Goal: Task Accomplishment & Management: Complete application form

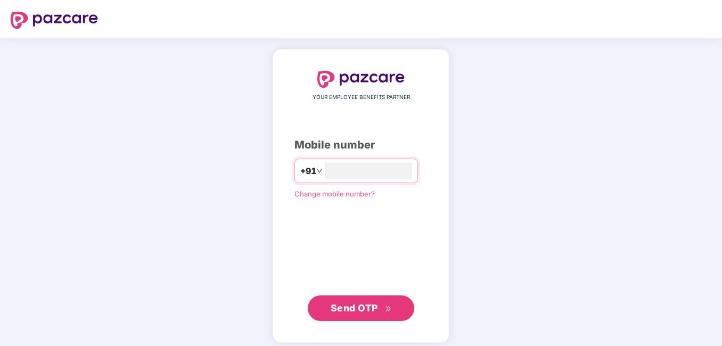
type input "**********"
click at [353, 309] on span "Send OTP" at bounding box center [353, 306] width 47 height 11
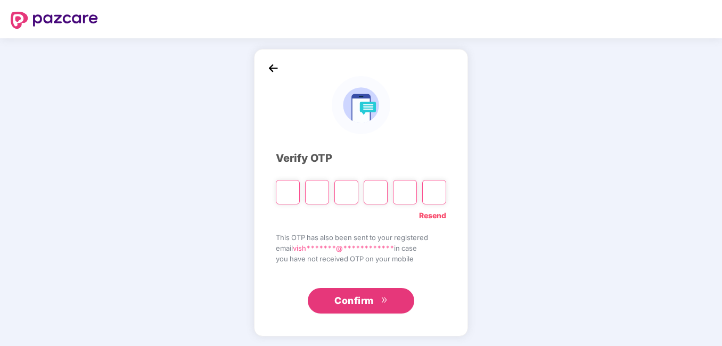
type input "*"
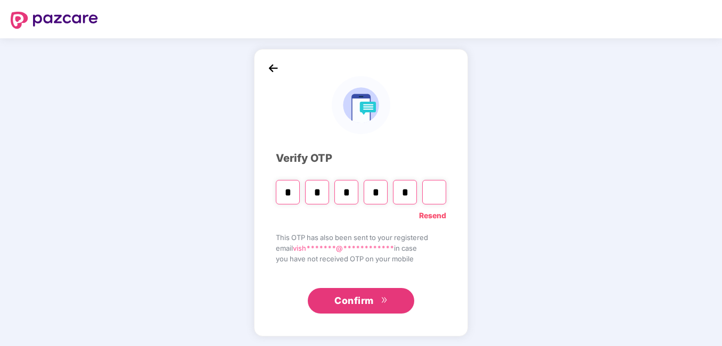
type input "*"
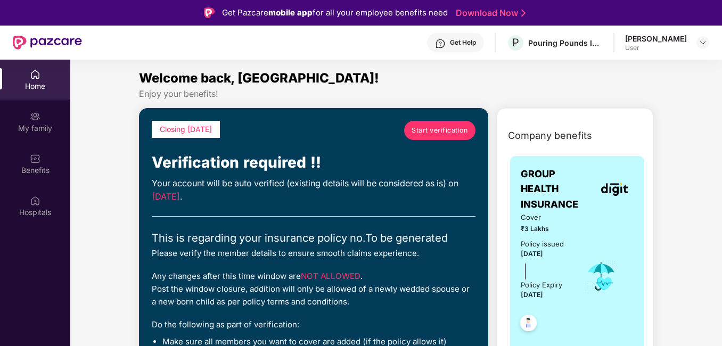
click at [442, 135] on span "Start verification" at bounding box center [439, 130] width 56 height 10
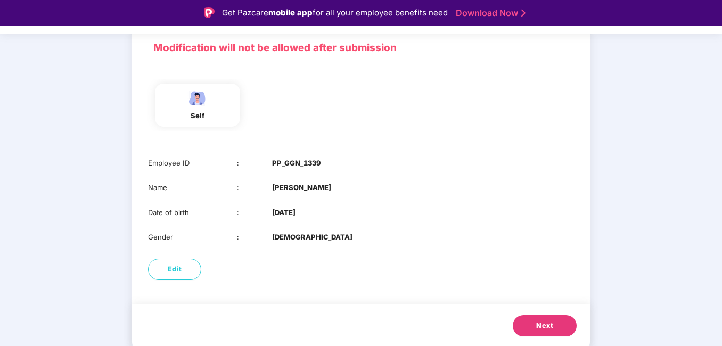
scroll to position [73, 0]
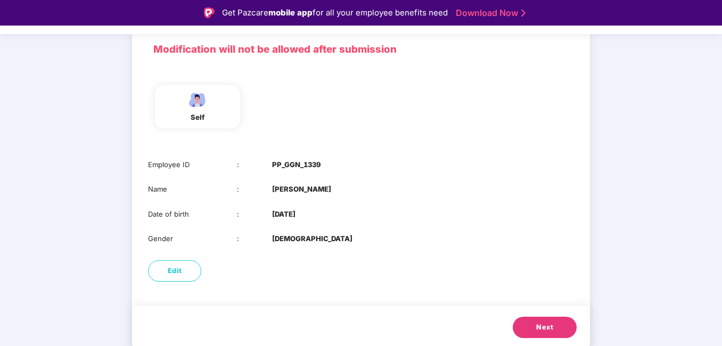
click at [541, 323] on span "Next" at bounding box center [544, 327] width 17 height 11
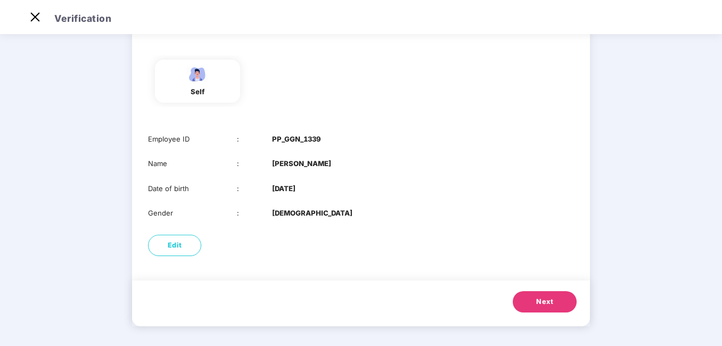
scroll to position [0, 0]
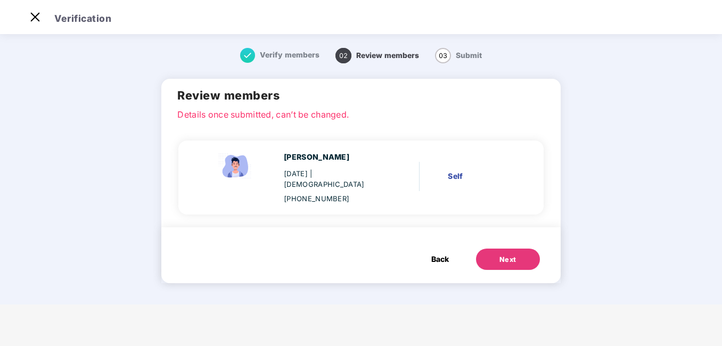
click at [499, 249] on button "Next" at bounding box center [508, 259] width 64 height 21
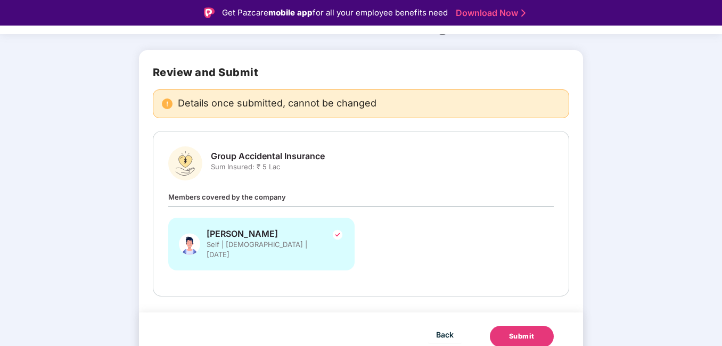
scroll to position [26, 0]
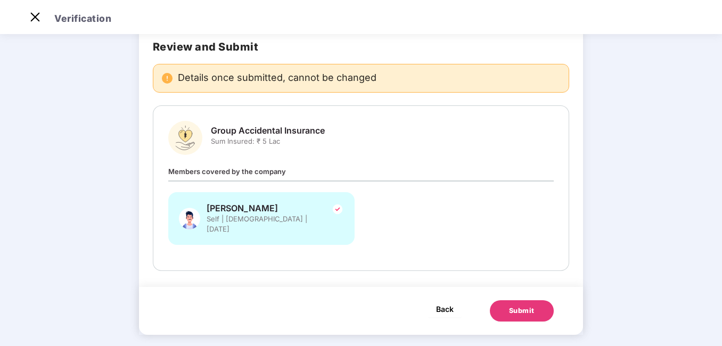
click at [438, 302] on span "Back" at bounding box center [445, 308] width 18 height 13
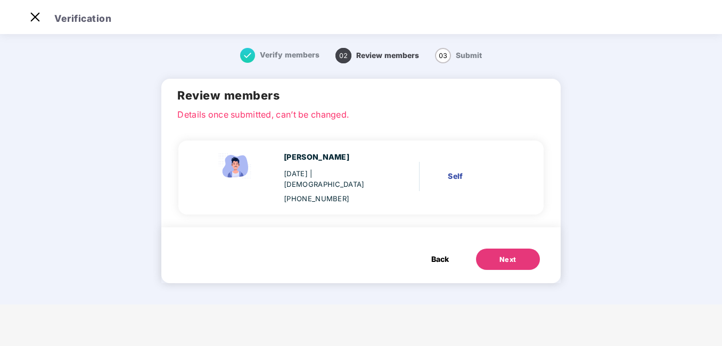
click at [435, 253] on span "Back" at bounding box center [440, 259] width 18 height 12
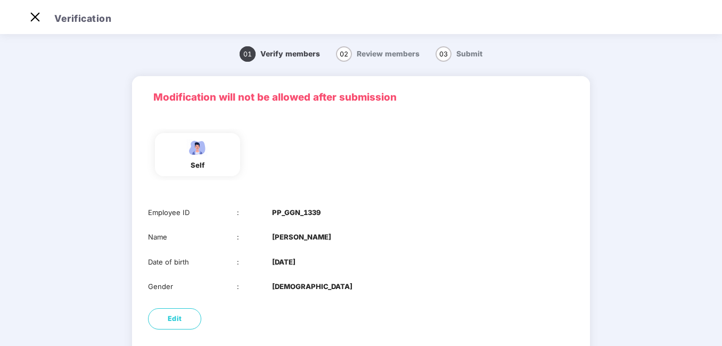
scroll to position [75, 0]
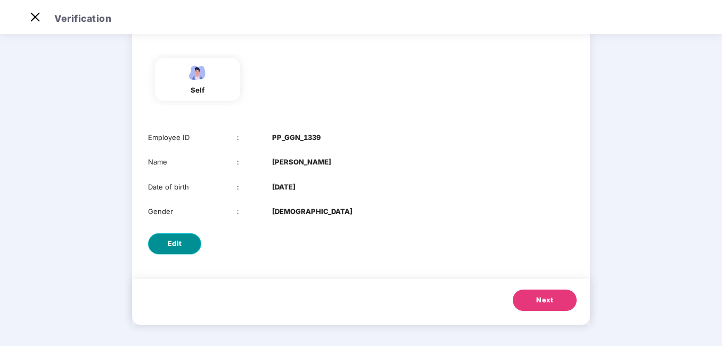
click at [183, 245] on button "Edit" at bounding box center [174, 243] width 53 height 21
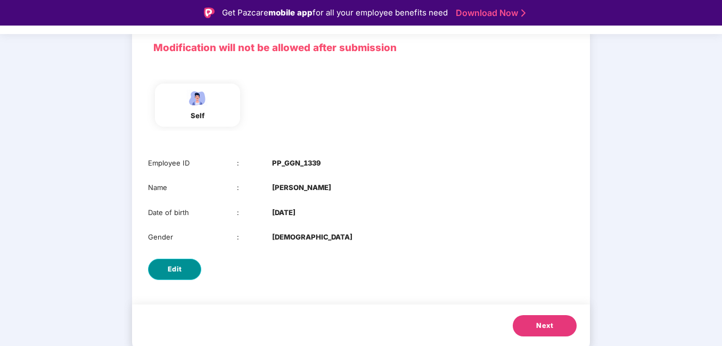
select select "****"
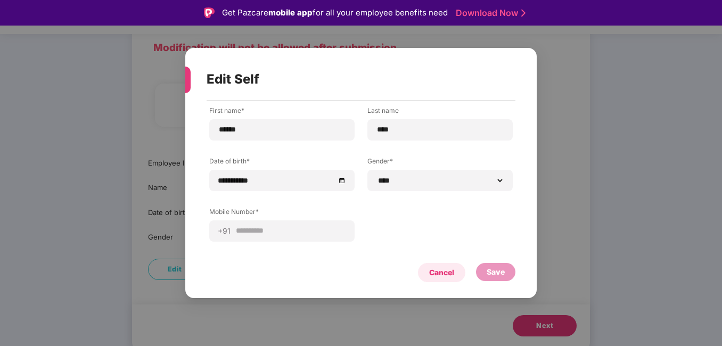
click at [448, 270] on div "Cancel" at bounding box center [441, 273] width 25 height 12
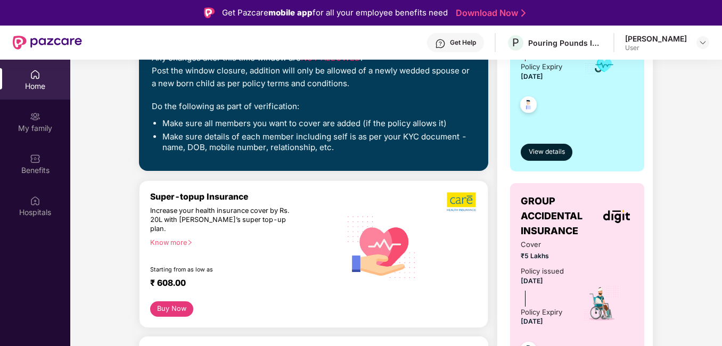
scroll to position [218, 0]
click at [551, 155] on span "View details" at bounding box center [546, 152] width 36 height 10
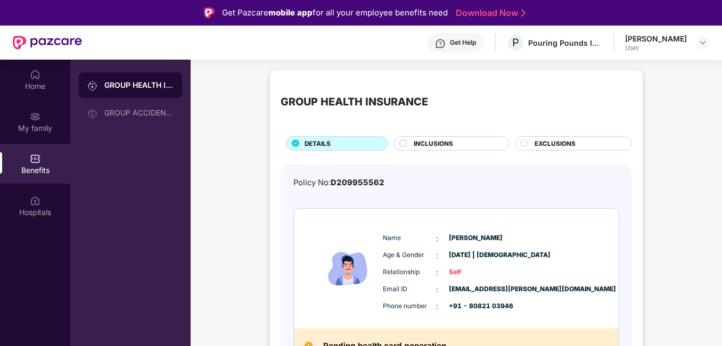
scroll to position [19, 0]
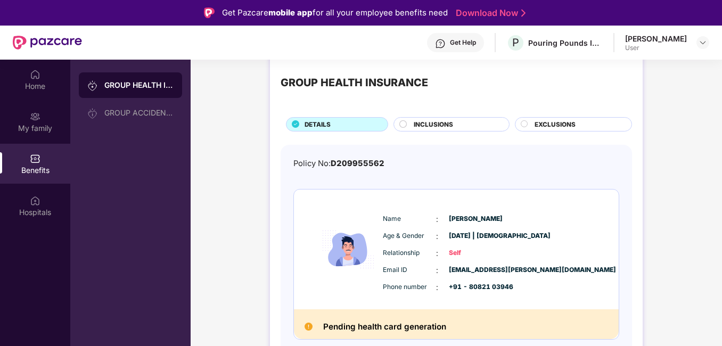
click at [448, 117] on div "INCLUSIONS" at bounding box center [450, 124] width 115 height 14
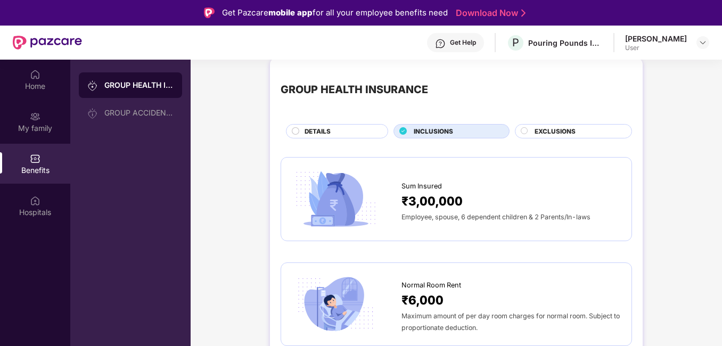
scroll to position [13, 0]
click at [583, 125] on div "EXCLUSIONS" at bounding box center [573, 130] width 117 height 14
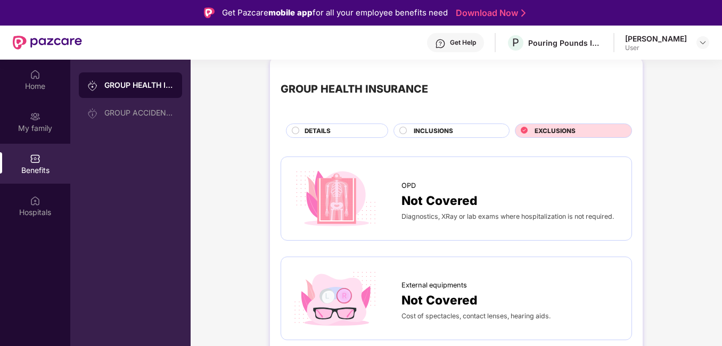
click at [312, 124] on div "DETAILS" at bounding box center [337, 130] width 102 height 14
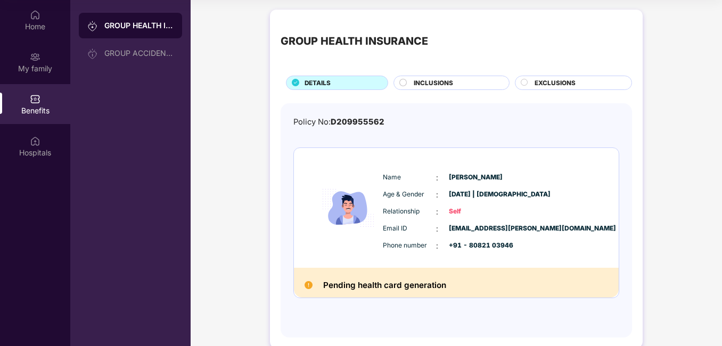
scroll to position [0, 0]
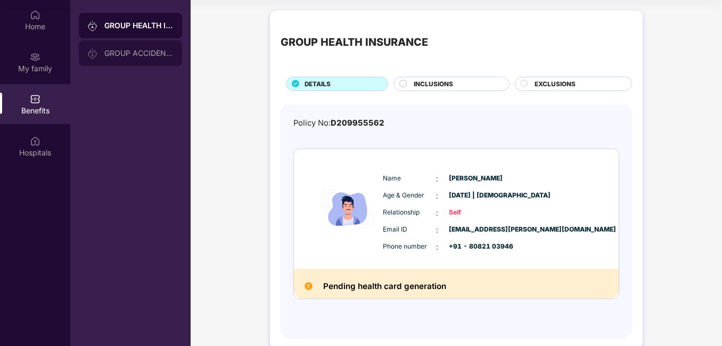
click at [131, 50] on div "GROUP ACCIDENTAL INSURANCE" at bounding box center [138, 53] width 69 height 9
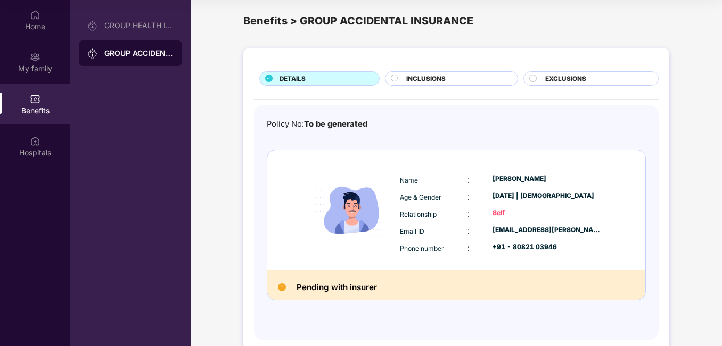
scroll to position [10, 0]
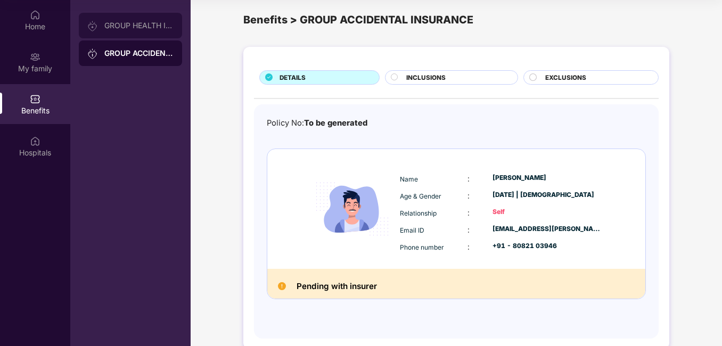
click at [131, 30] on div "GROUP HEALTH INSURANCE" at bounding box center [130, 26] width 103 height 26
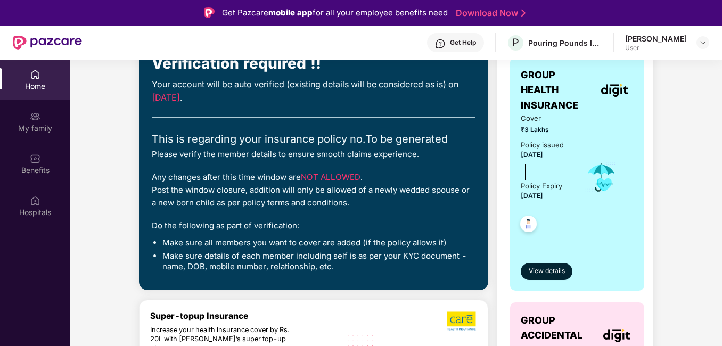
scroll to position [100, 0]
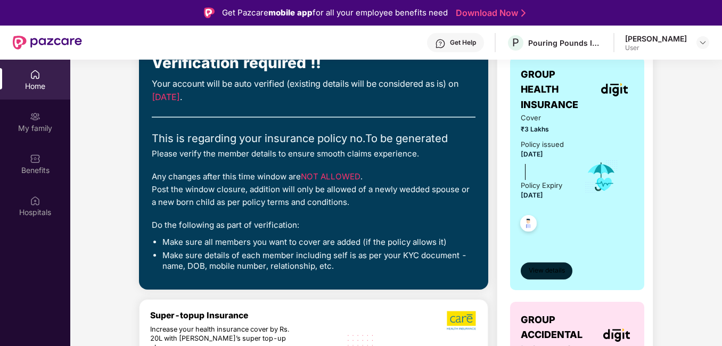
click at [553, 268] on span "View details" at bounding box center [546, 271] width 36 height 10
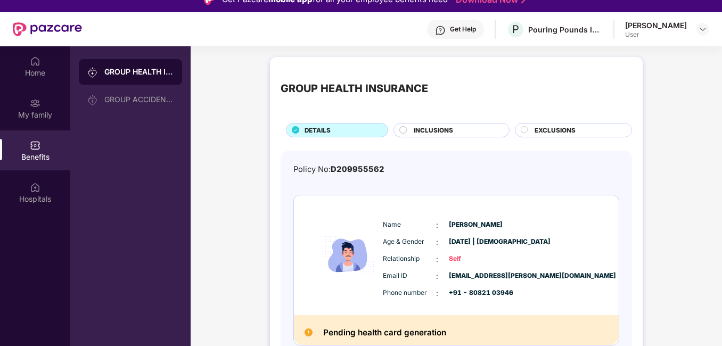
scroll to position [60, 0]
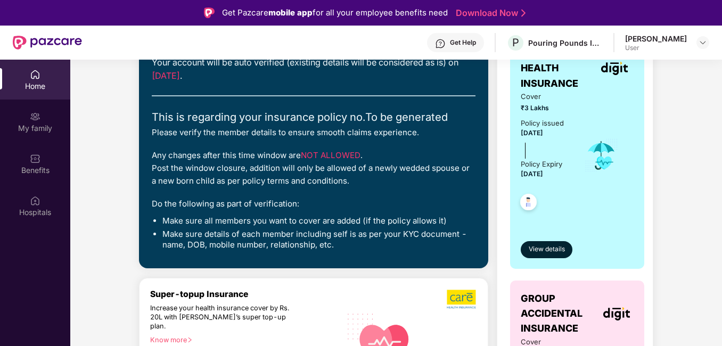
scroll to position [121, 0]
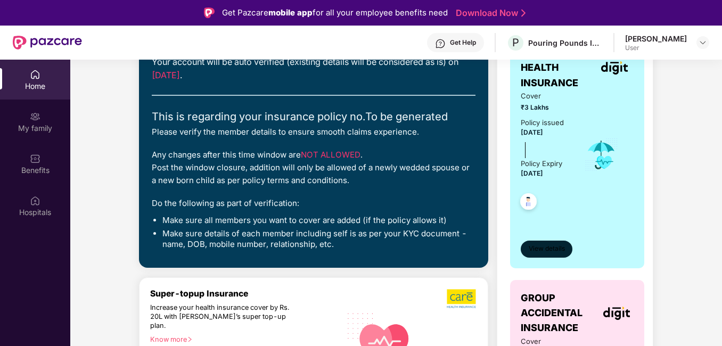
click at [543, 248] on span "View details" at bounding box center [546, 249] width 36 height 10
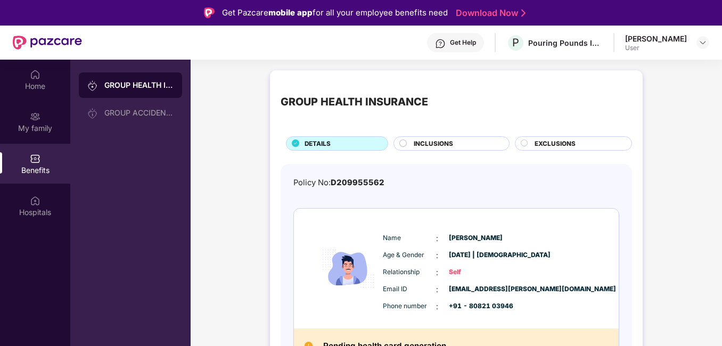
click at [427, 150] on div "INCLUSIONS" at bounding box center [455, 144] width 95 height 11
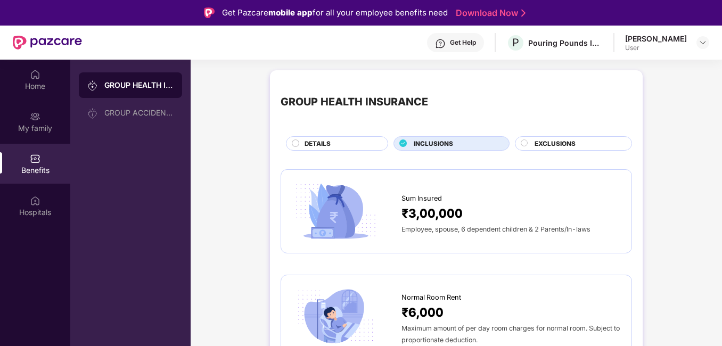
click at [549, 140] on span "EXCLUSIONS" at bounding box center [554, 144] width 41 height 10
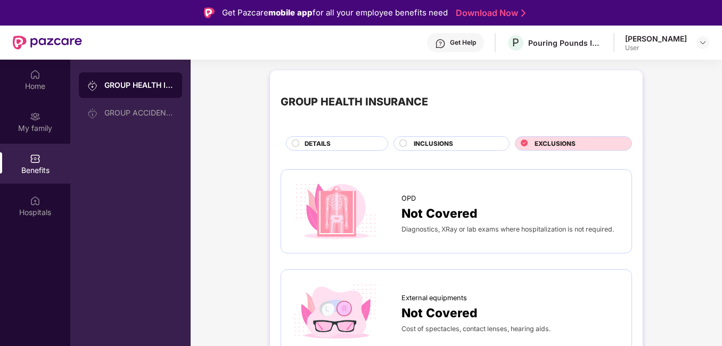
click at [308, 138] on div "DETAILS" at bounding box center [337, 143] width 102 height 14
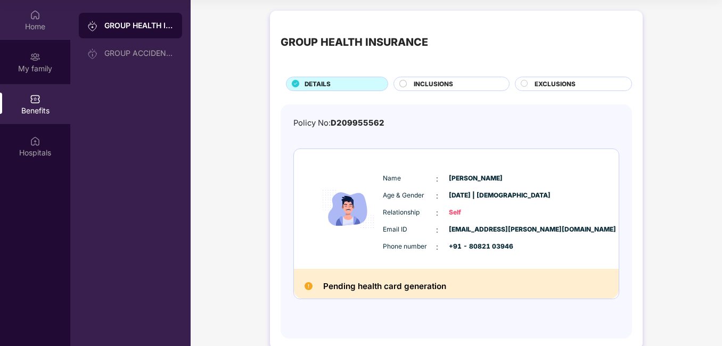
click at [32, 19] on img at bounding box center [35, 15] width 11 height 11
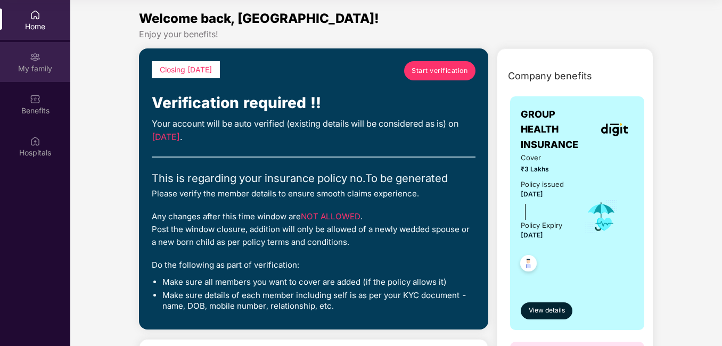
click at [35, 61] on img at bounding box center [35, 57] width 11 height 11
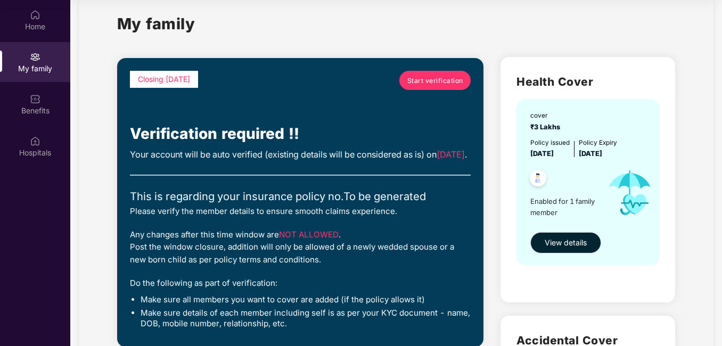
scroll to position [18, 0]
click at [560, 241] on span "View details" at bounding box center [565, 243] width 42 height 12
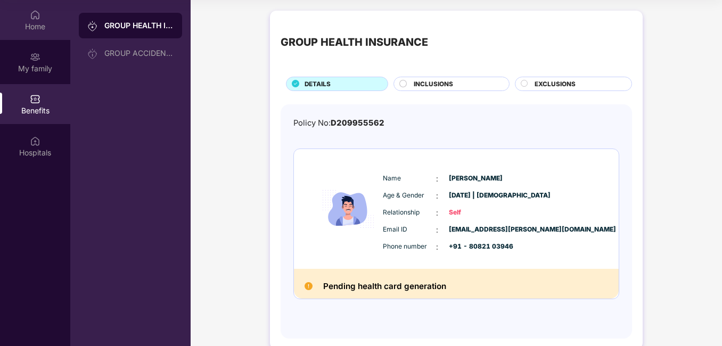
click at [37, 12] on img at bounding box center [35, 15] width 11 height 11
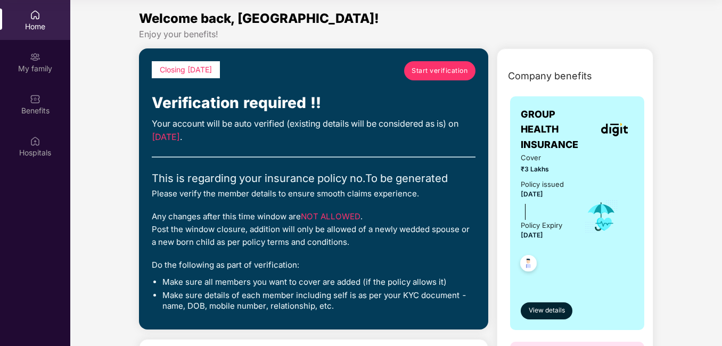
click at [39, 29] on div "Home" at bounding box center [35, 26] width 70 height 11
click at [419, 70] on span "Start verification" at bounding box center [439, 70] width 56 height 10
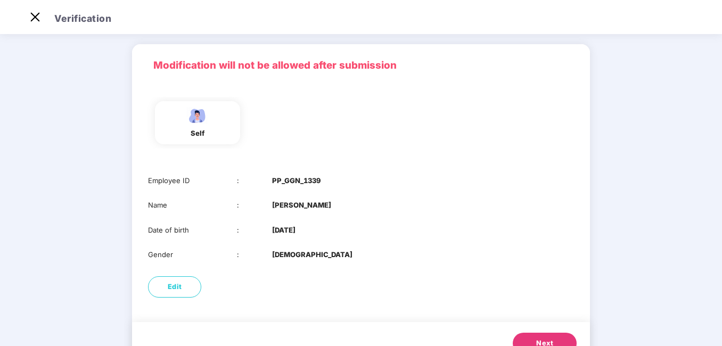
scroll to position [34, 0]
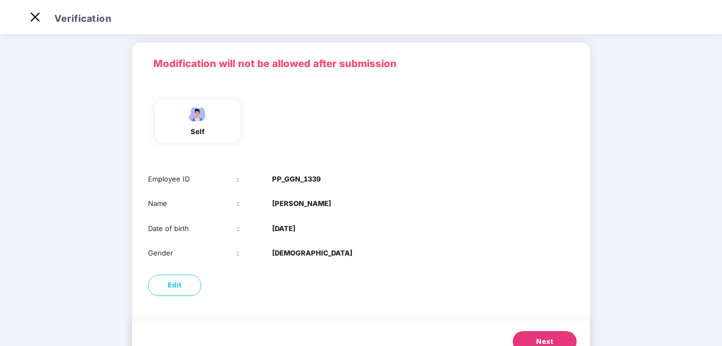
click at [564, 337] on button "Next" at bounding box center [544, 341] width 64 height 21
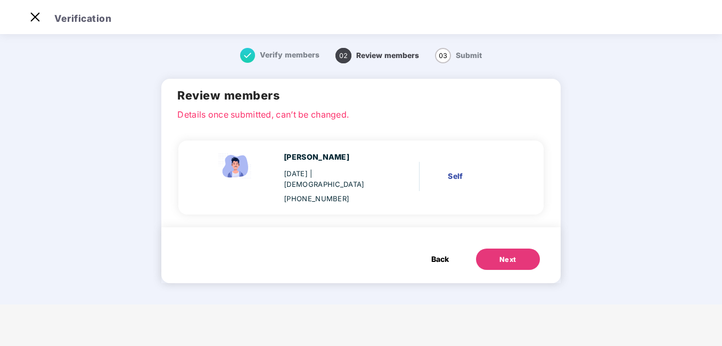
click at [486, 249] on button "Next" at bounding box center [508, 259] width 64 height 21
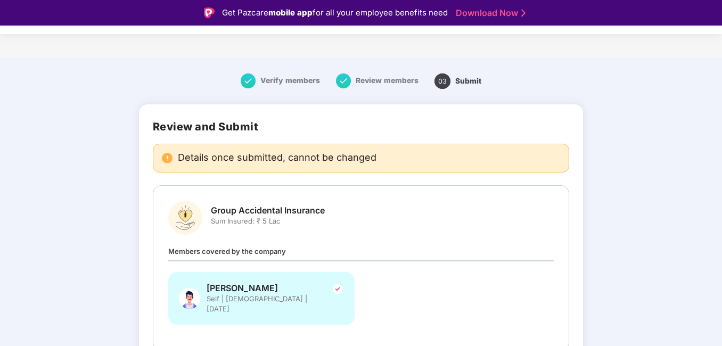
scroll to position [54, 0]
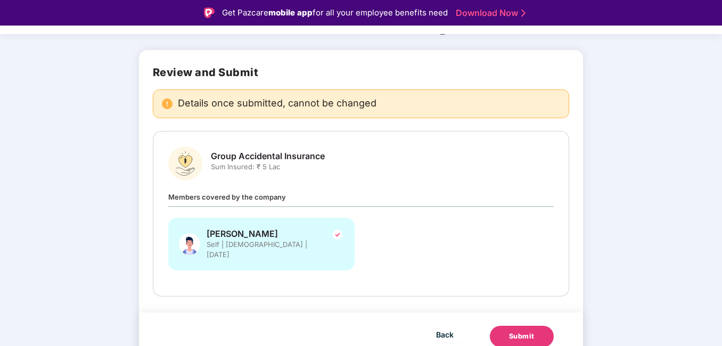
click at [511, 331] on div "Submit" at bounding box center [522, 336] width 26 height 11
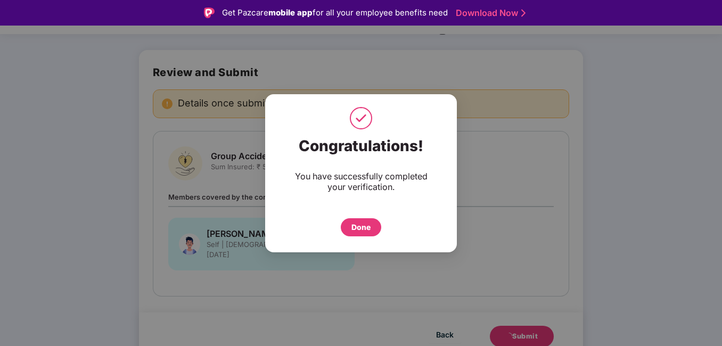
click at [368, 222] on div "Done" at bounding box center [360, 227] width 19 height 12
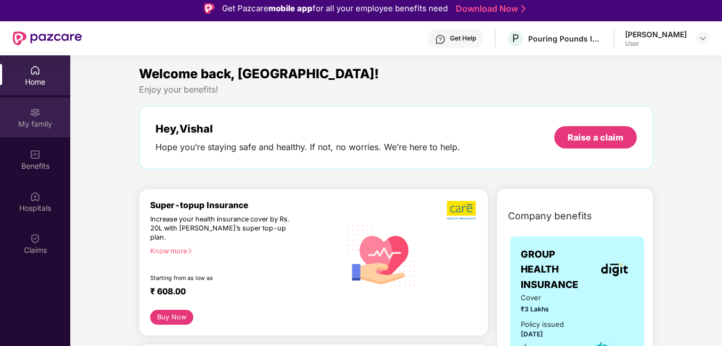
click at [53, 123] on div "My family" at bounding box center [35, 124] width 70 height 11
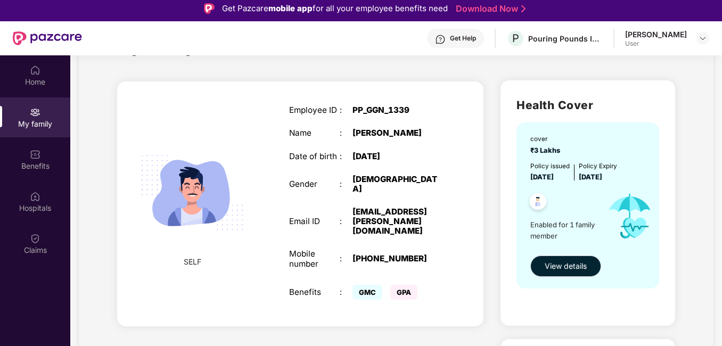
scroll to position [51, 0]
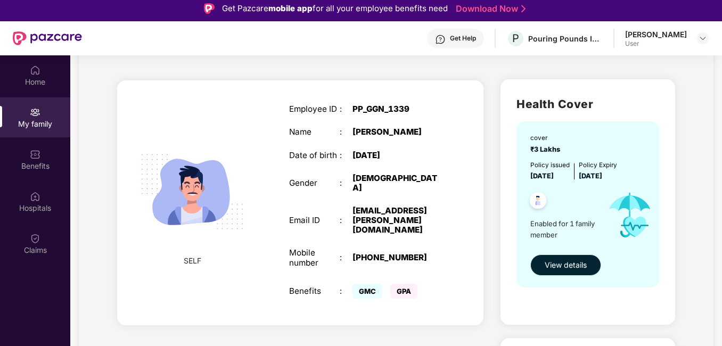
click at [563, 269] on span "View details" at bounding box center [565, 265] width 42 height 12
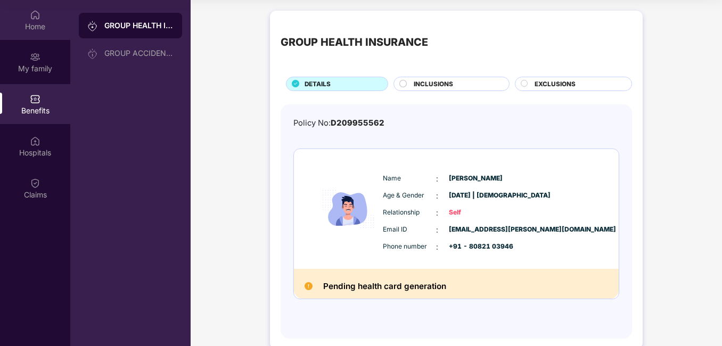
click at [55, 23] on div "Home" at bounding box center [35, 26] width 70 height 11
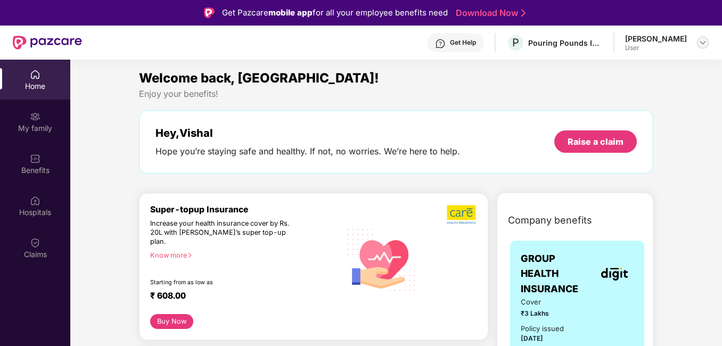
click at [697, 44] on div at bounding box center [702, 42] width 13 height 13
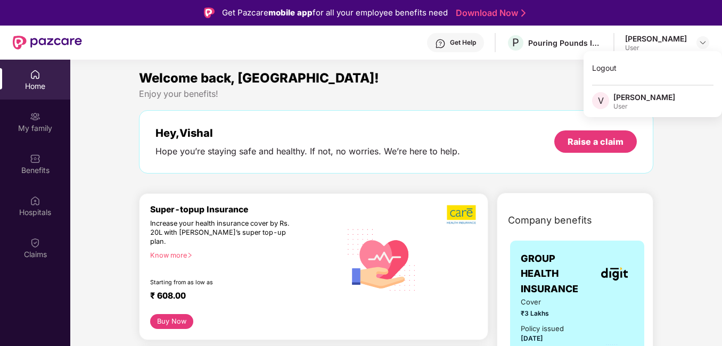
click at [517, 98] on div "Enjoy your benefits!" at bounding box center [396, 93] width 514 height 11
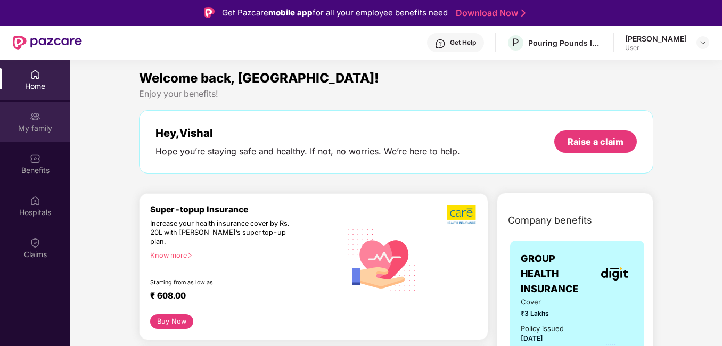
click at [39, 120] on img at bounding box center [35, 116] width 11 height 11
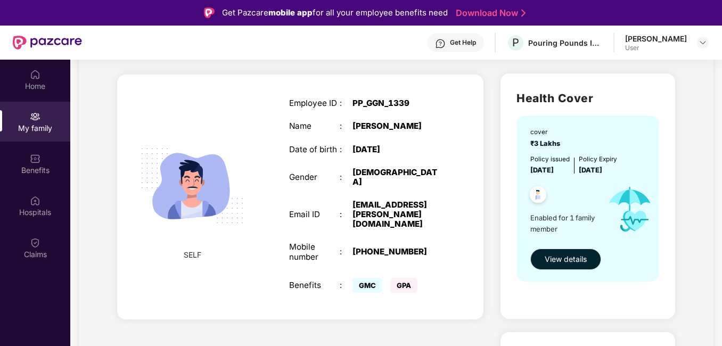
scroll to position [46, 0]
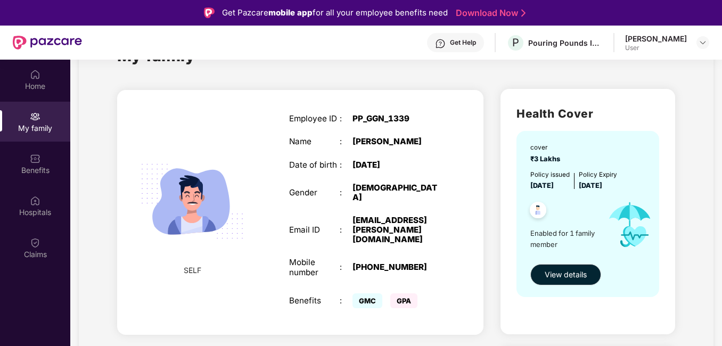
click at [188, 193] on img at bounding box center [192, 201] width 127 height 127
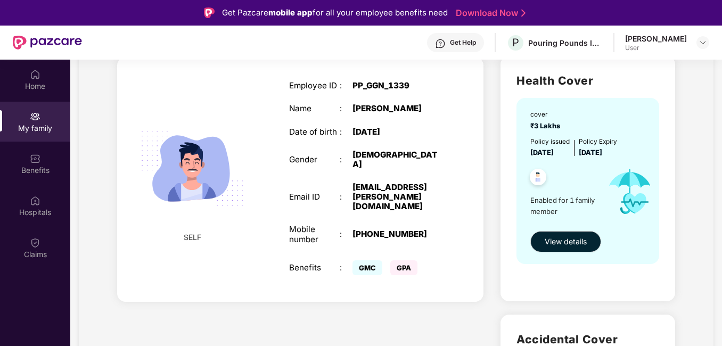
scroll to position [79, 0]
click at [38, 172] on div "Benefits" at bounding box center [35, 170] width 70 height 11
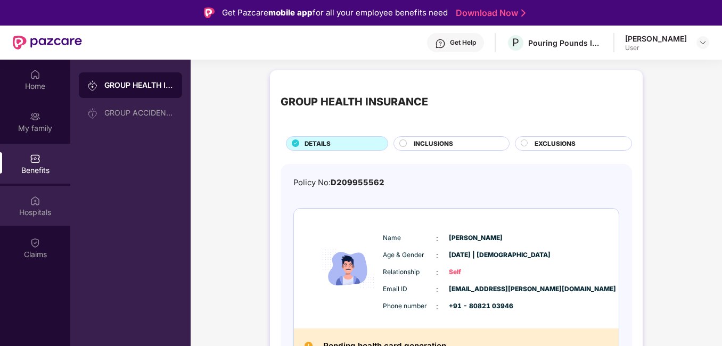
click at [29, 200] on div "Hospitals" at bounding box center [35, 206] width 70 height 40
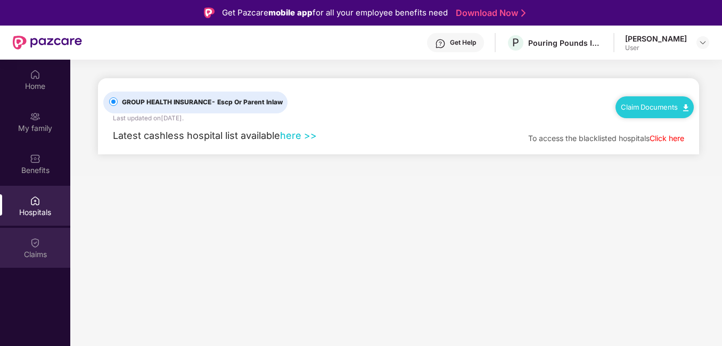
click at [32, 250] on div "Claims" at bounding box center [35, 254] width 70 height 11
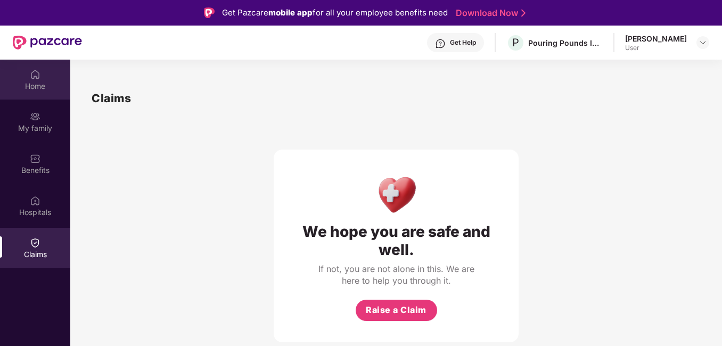
click at [40, 81] on div "Home" at bounding box center [35, 86] width 70 height 11
